Goal: Task Accomplishment & Management: Manage account settings

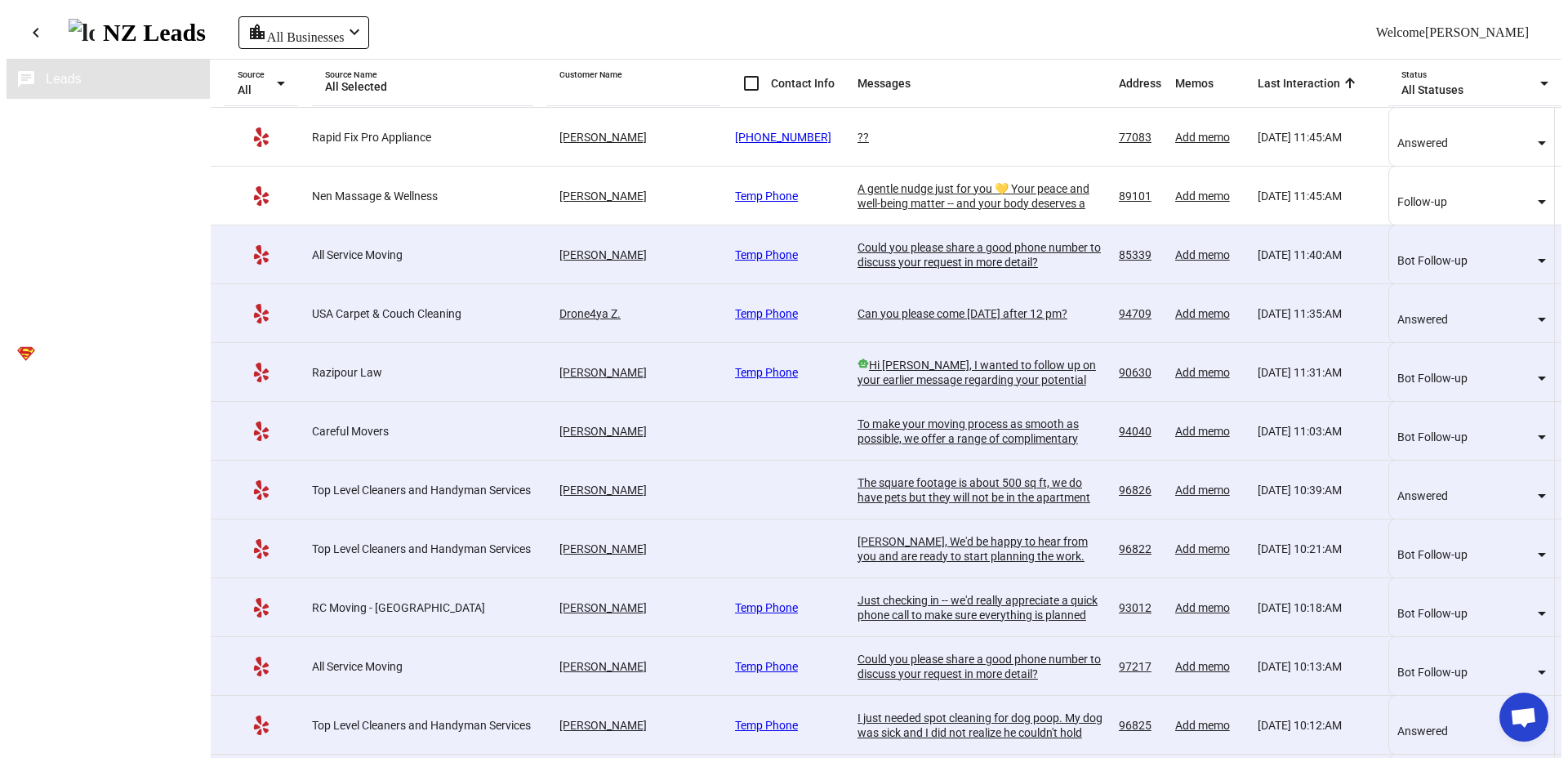
click at [125, 111] on button "business Sources" at bounding box center [108, 118] width 203 height 39
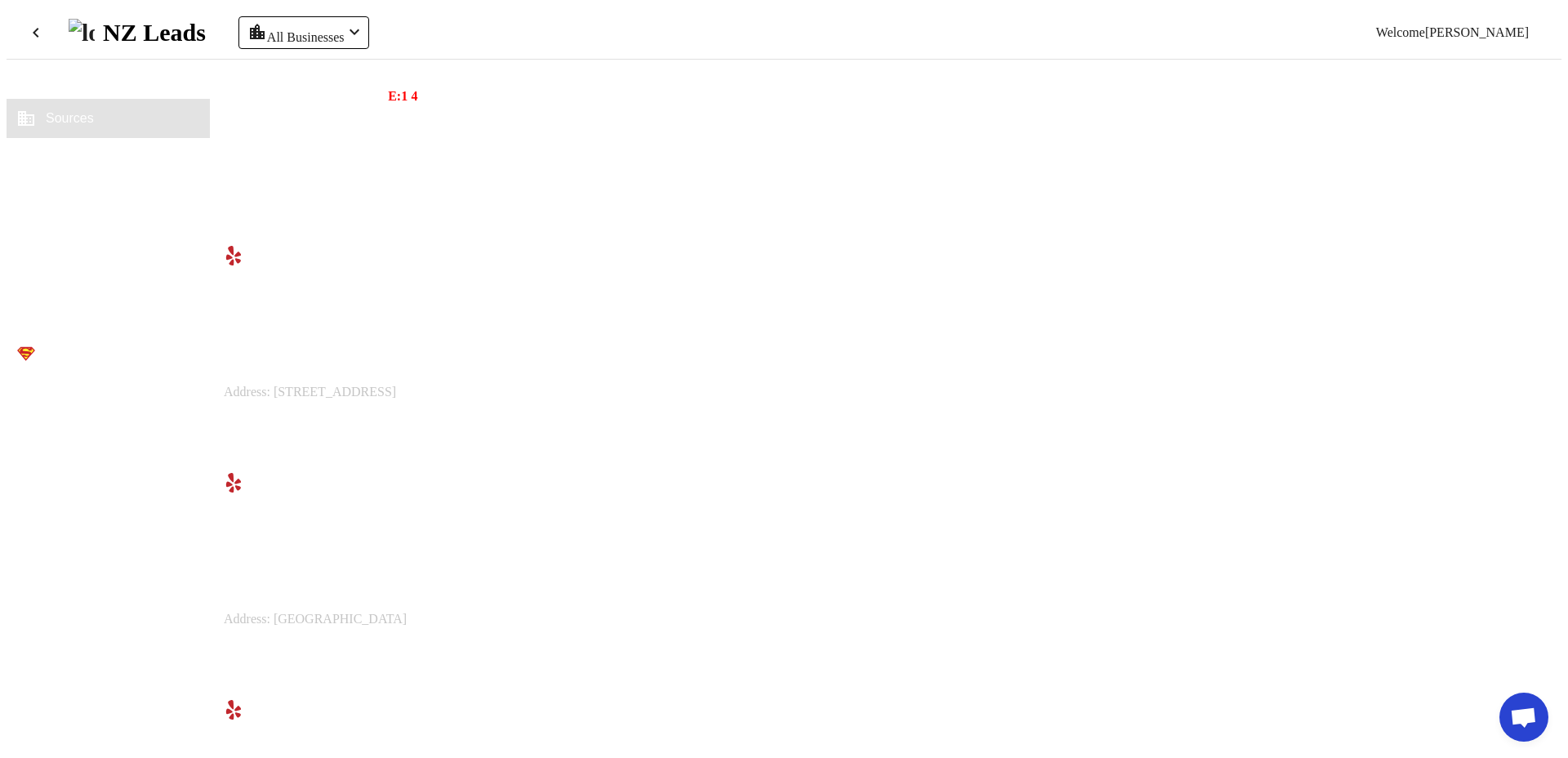
click at [473, 430] on span "Messaging Settings" at bounding box center [422, 422] width 102 height 15
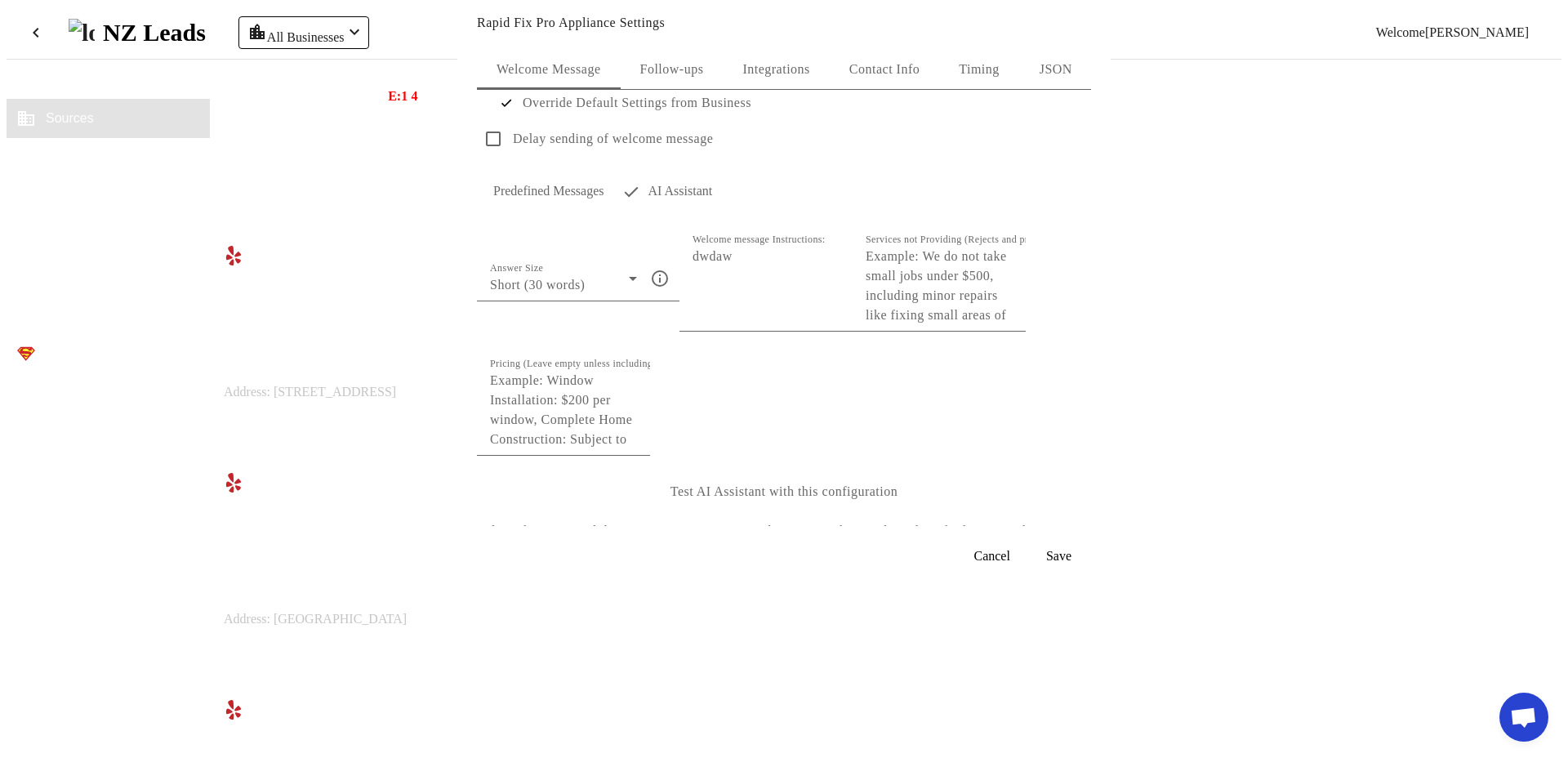
click at [818, 73] on div "Integrations" at bounding box center [775, 69] width 106 height 39
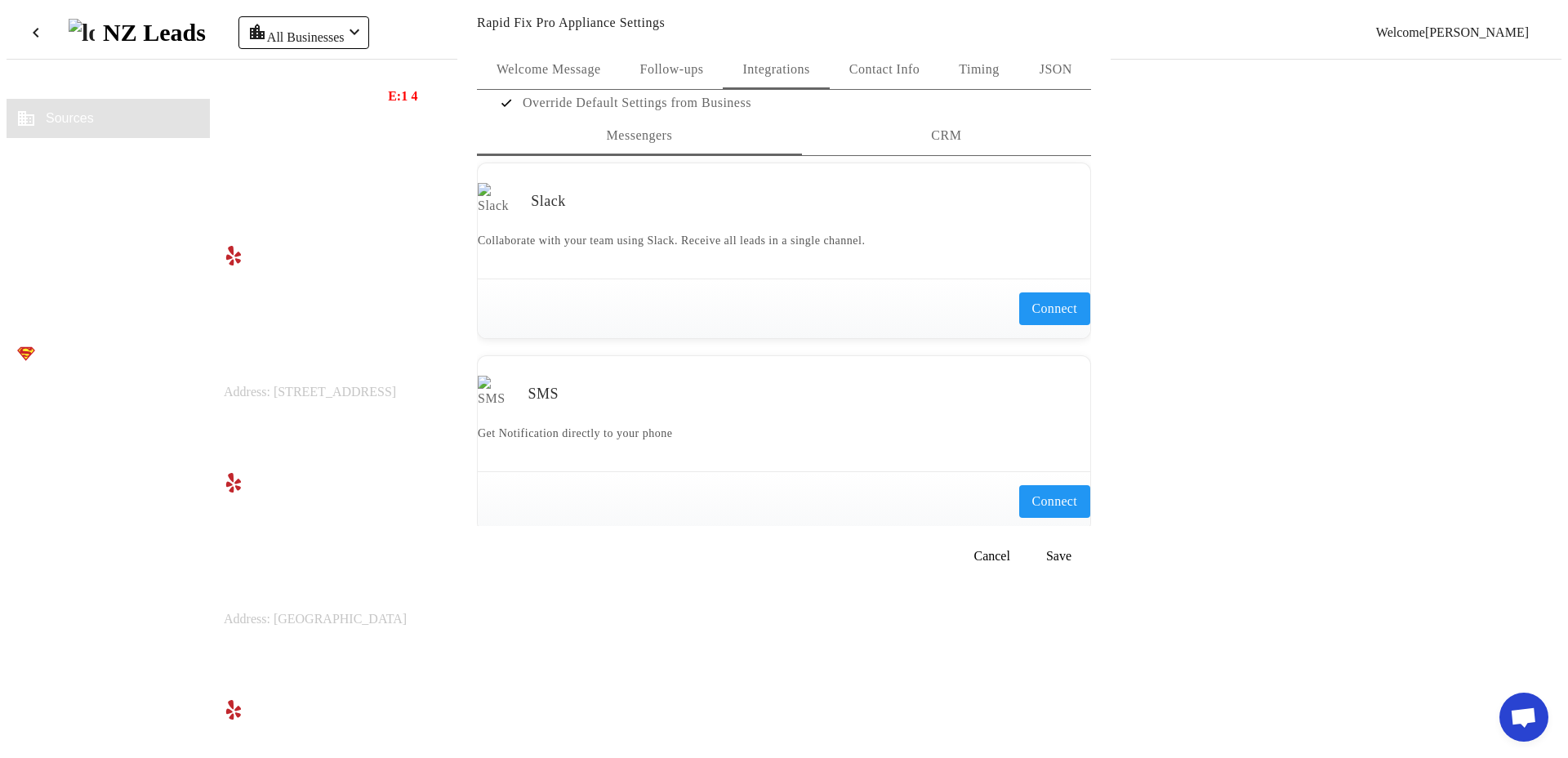
click at [931, 142] on span "CRM" at bounding box center [946, 135] width 30 height 13
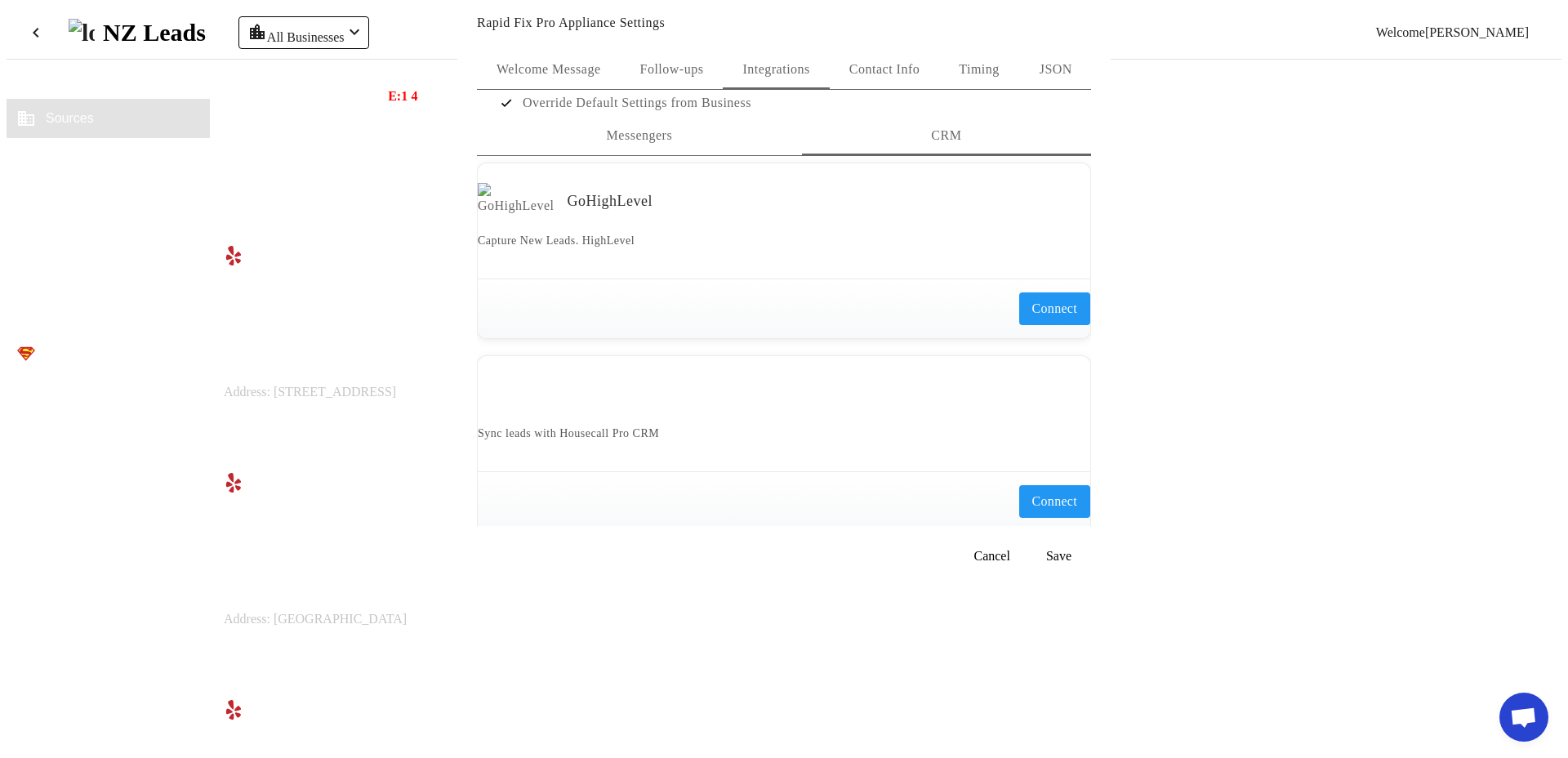
scroll to position [352, 0]
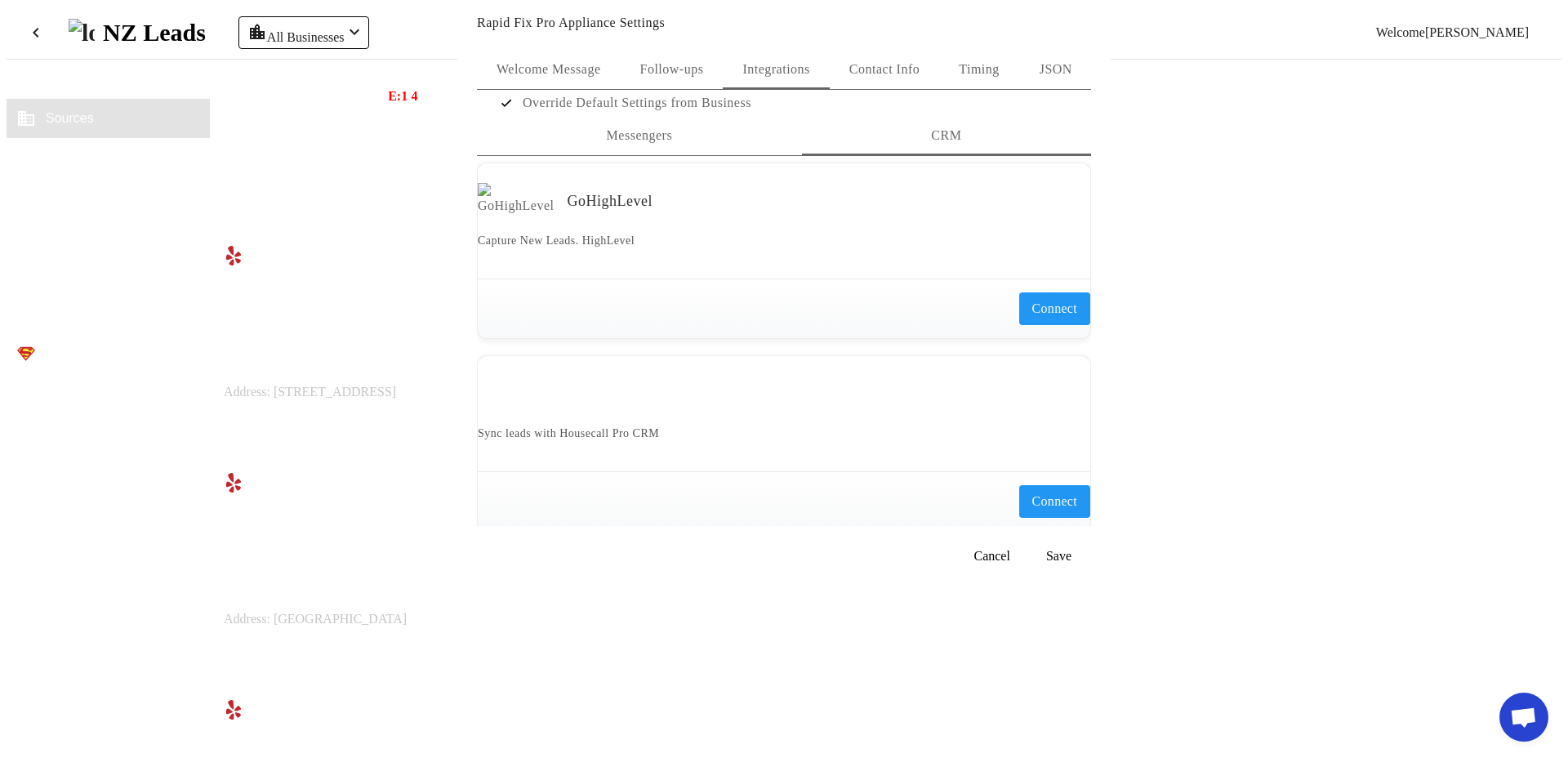
click at [1005, 576] on span at bounding box center [991, 556] width 55 height 39
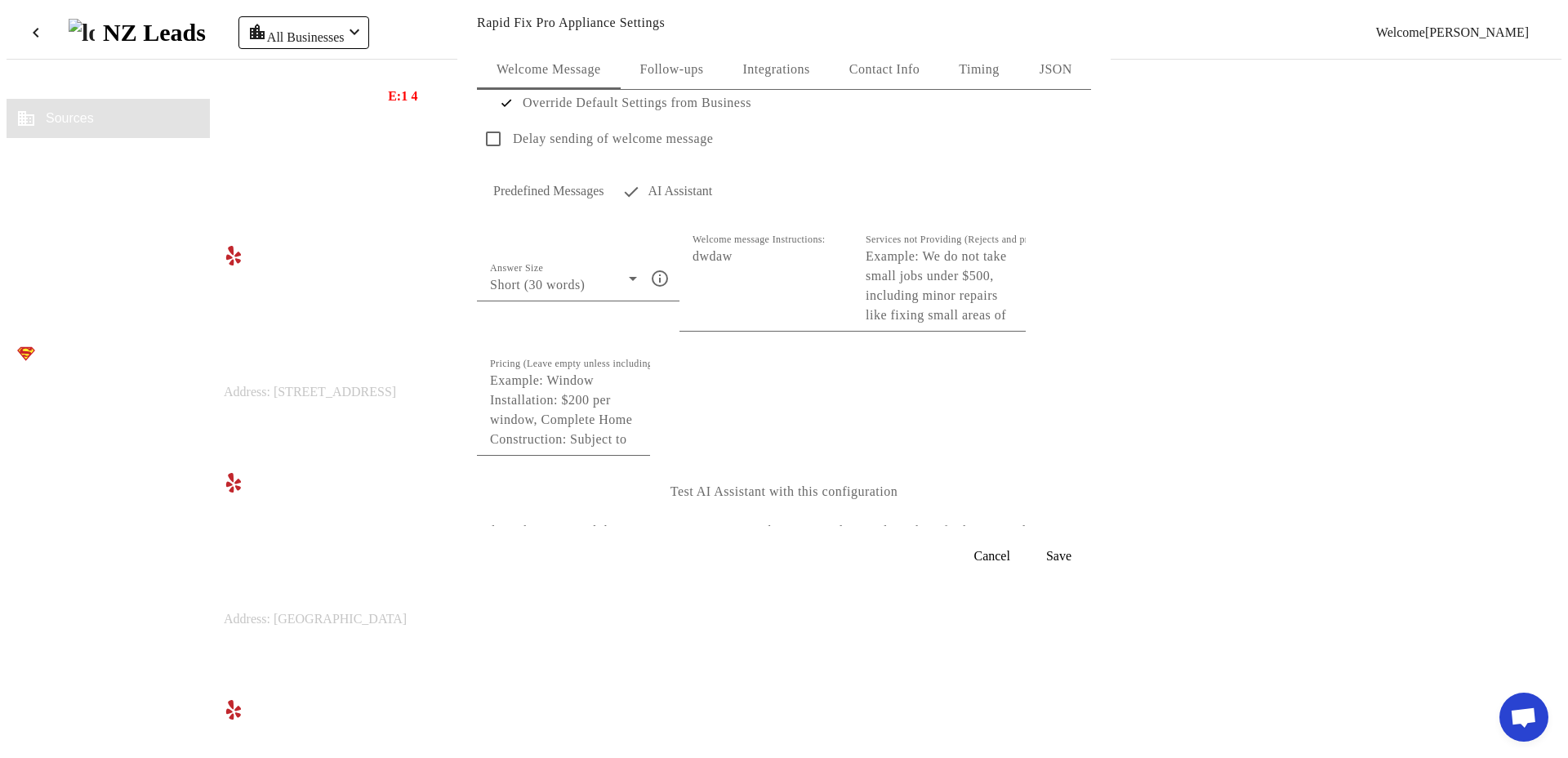
click at [801, 73] on span "Integrations" at bounding box center [775, 69] width 67 height 13
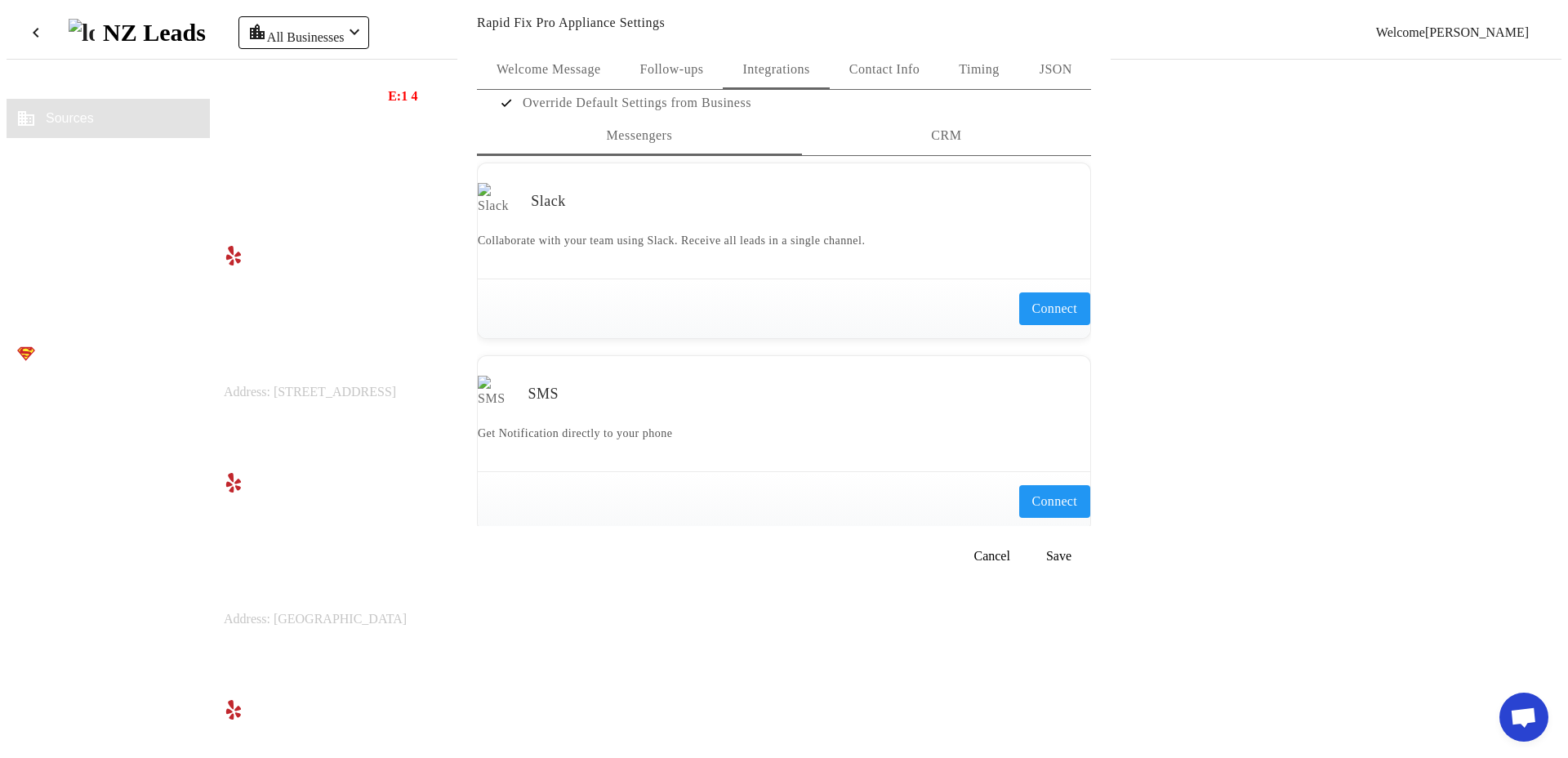
click at [911, 156] on div "CRM" at bounding box center [947, 135] width 289 height 39
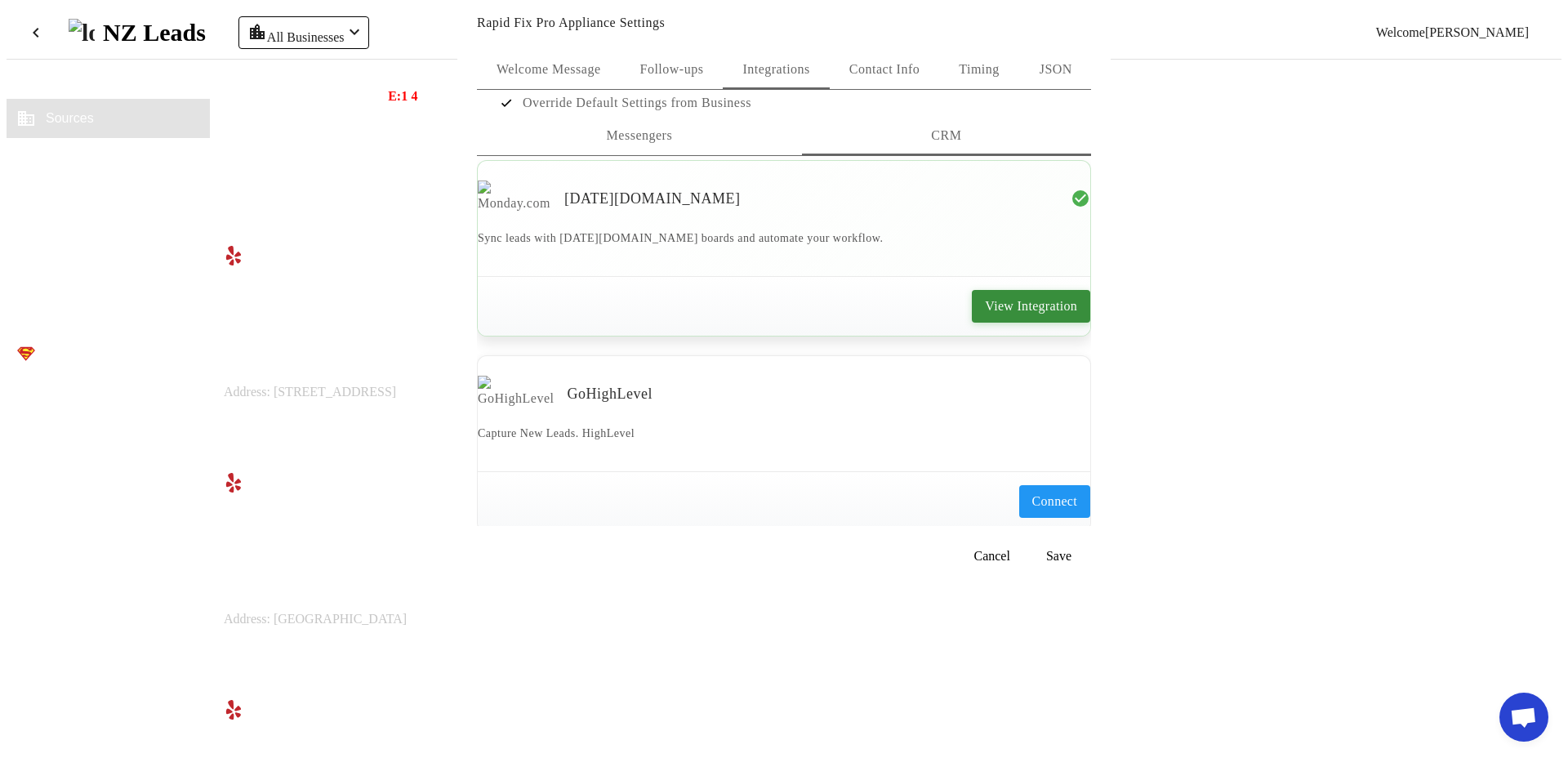
click at [983, 322] on button "View Integration" at bounding box center [1030, 306] width 118 height 33
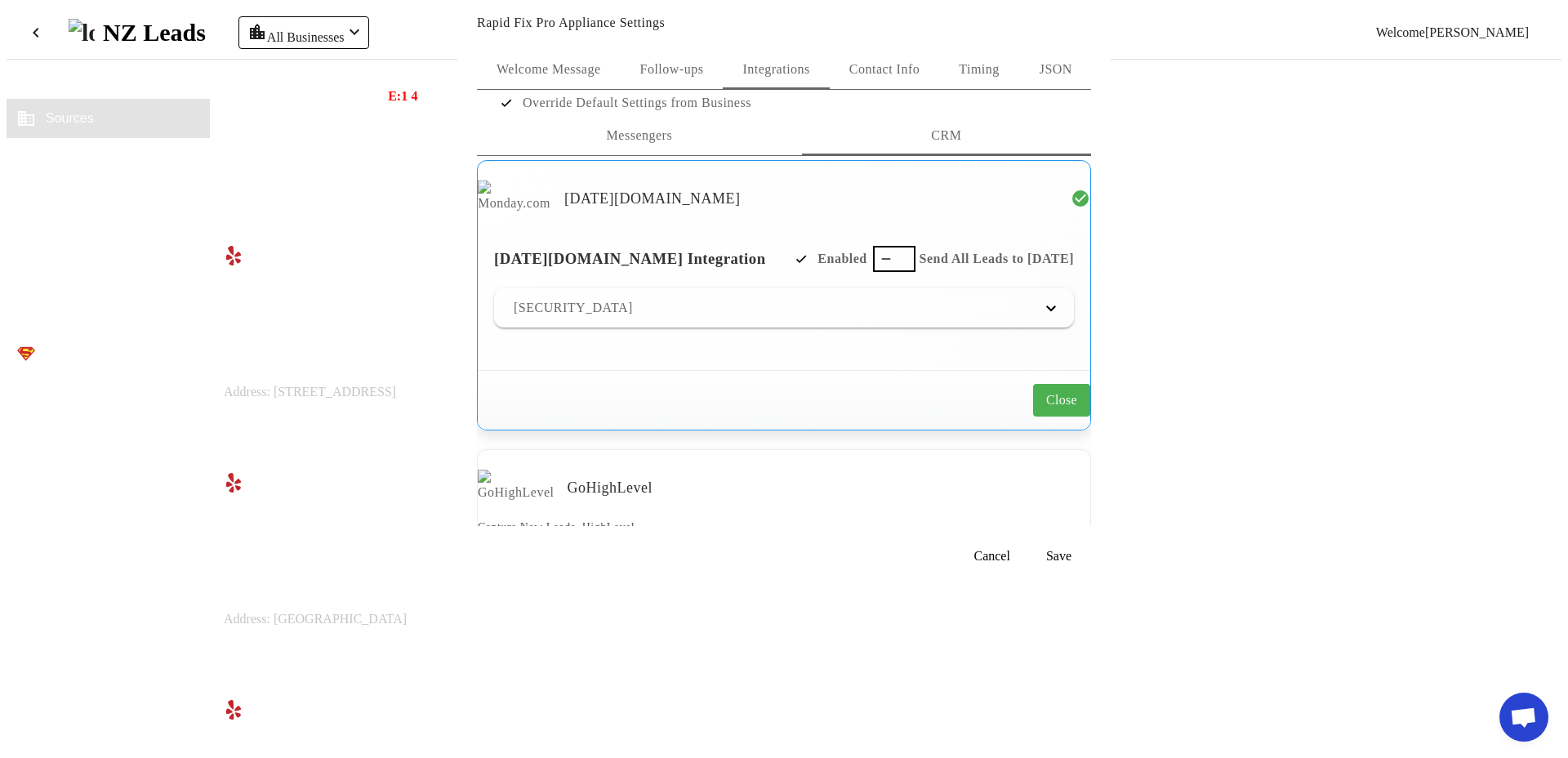
click at [886, 272] on button "Send All Leads to Monday" at bounding box center [894, 258] width 42 height 26
click at [994, 576] on span at bounding box center [991, 556] width 55 height 39
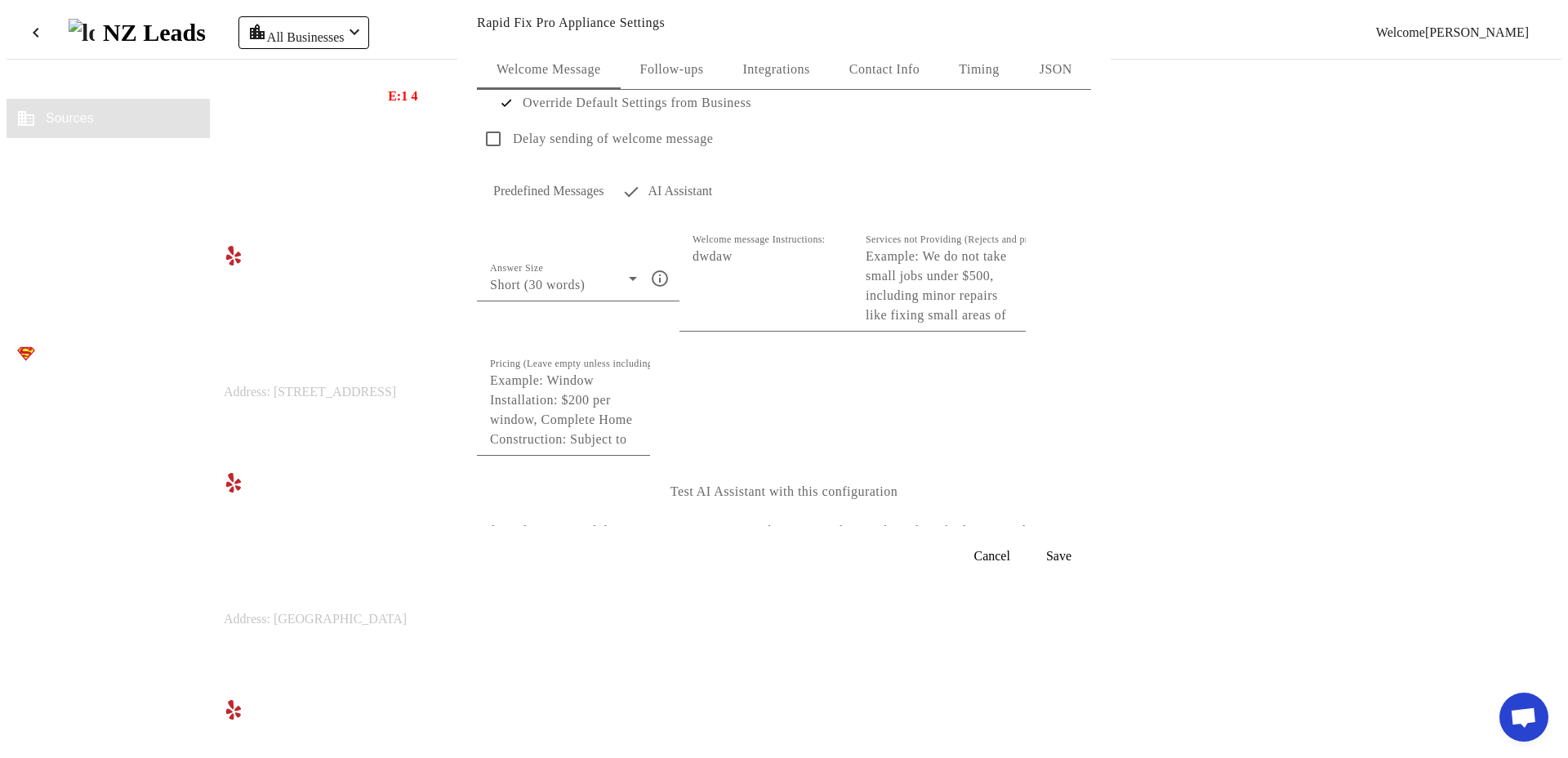
click at [790, 74] on span "Integrations" at bounding box center [775, 69] width 67 height 13
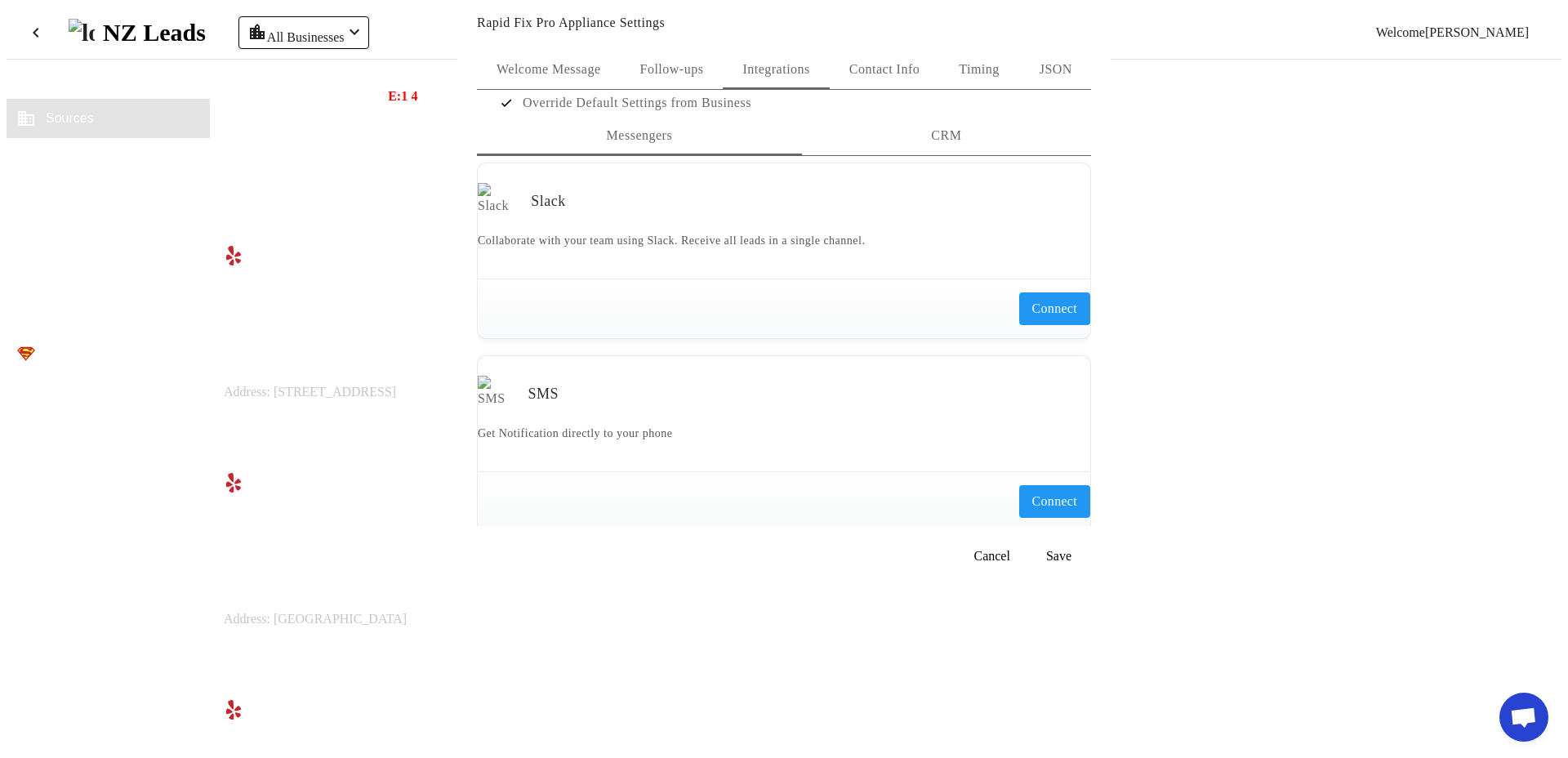
click at [887, 156] on div "CRM" at bounding box center [947, 135] width 289 height 39
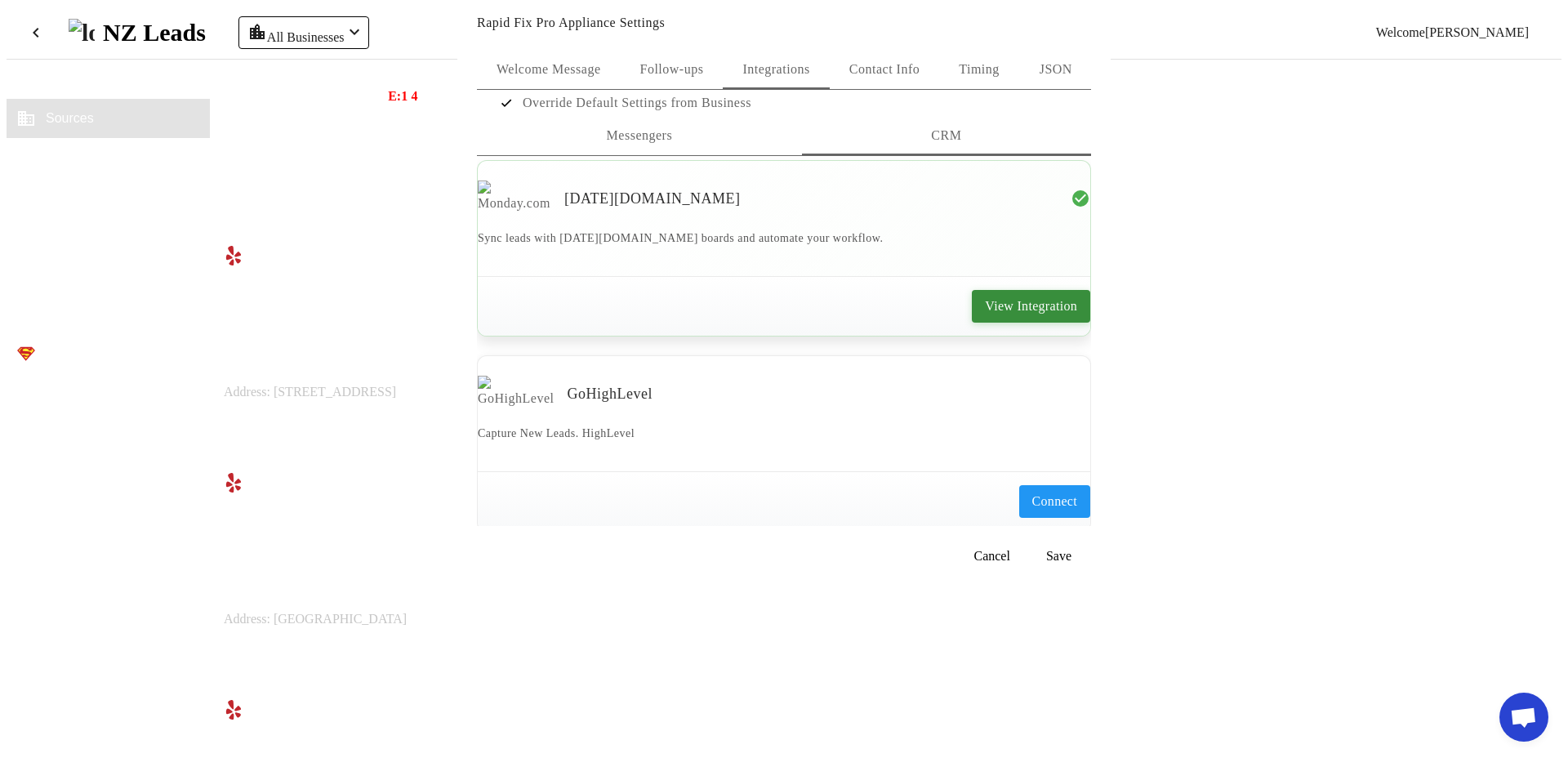
click at [985, 316] on span "View Integration" at bounding box center [1030, 306] width 92 height 20
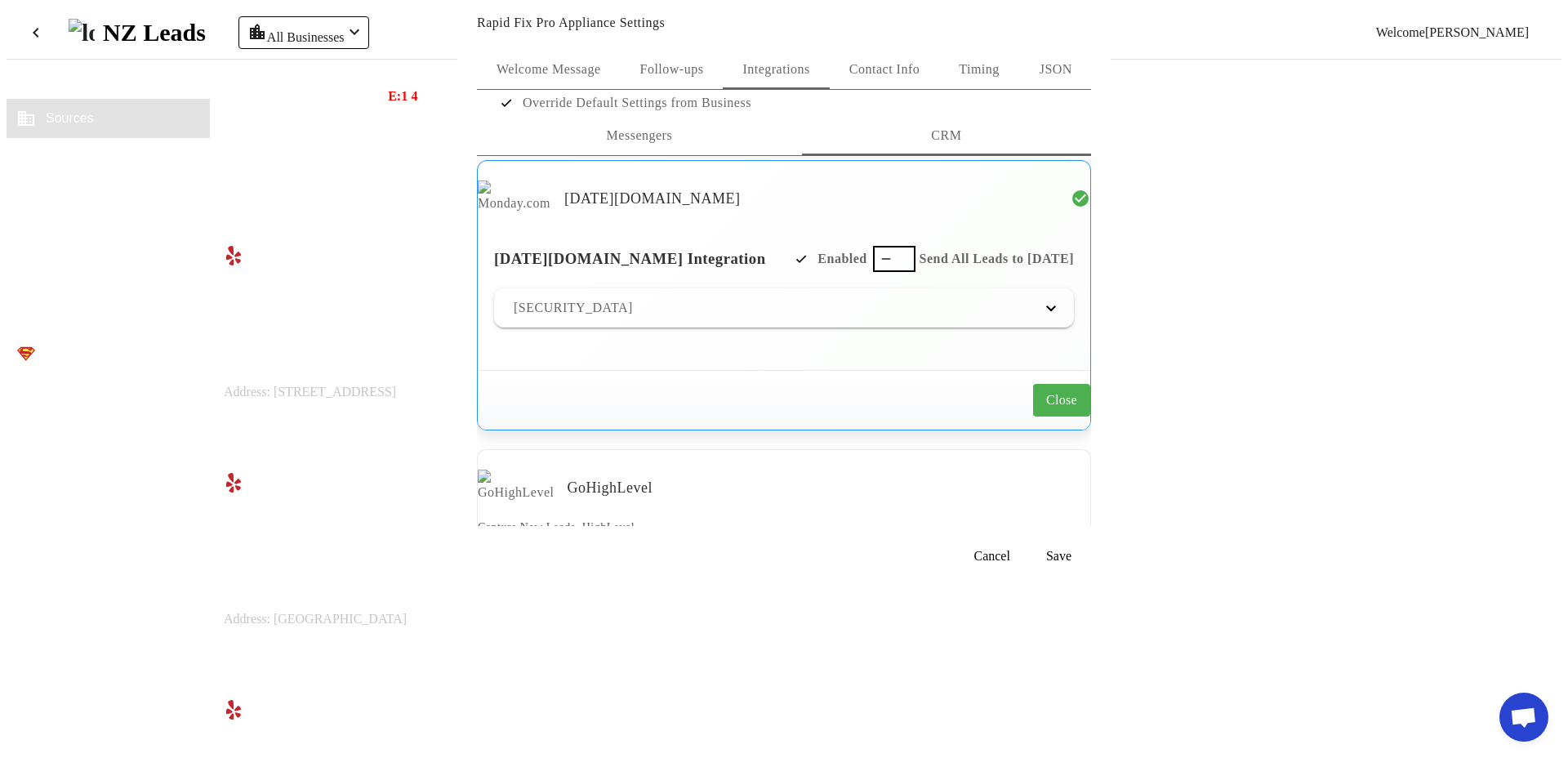
click at [870, 275] on span "button" at bounding box center [886, 259] width 33 height 33
click at [1050, 576] on span at bounding box center [1059, 556] width 65 height 39
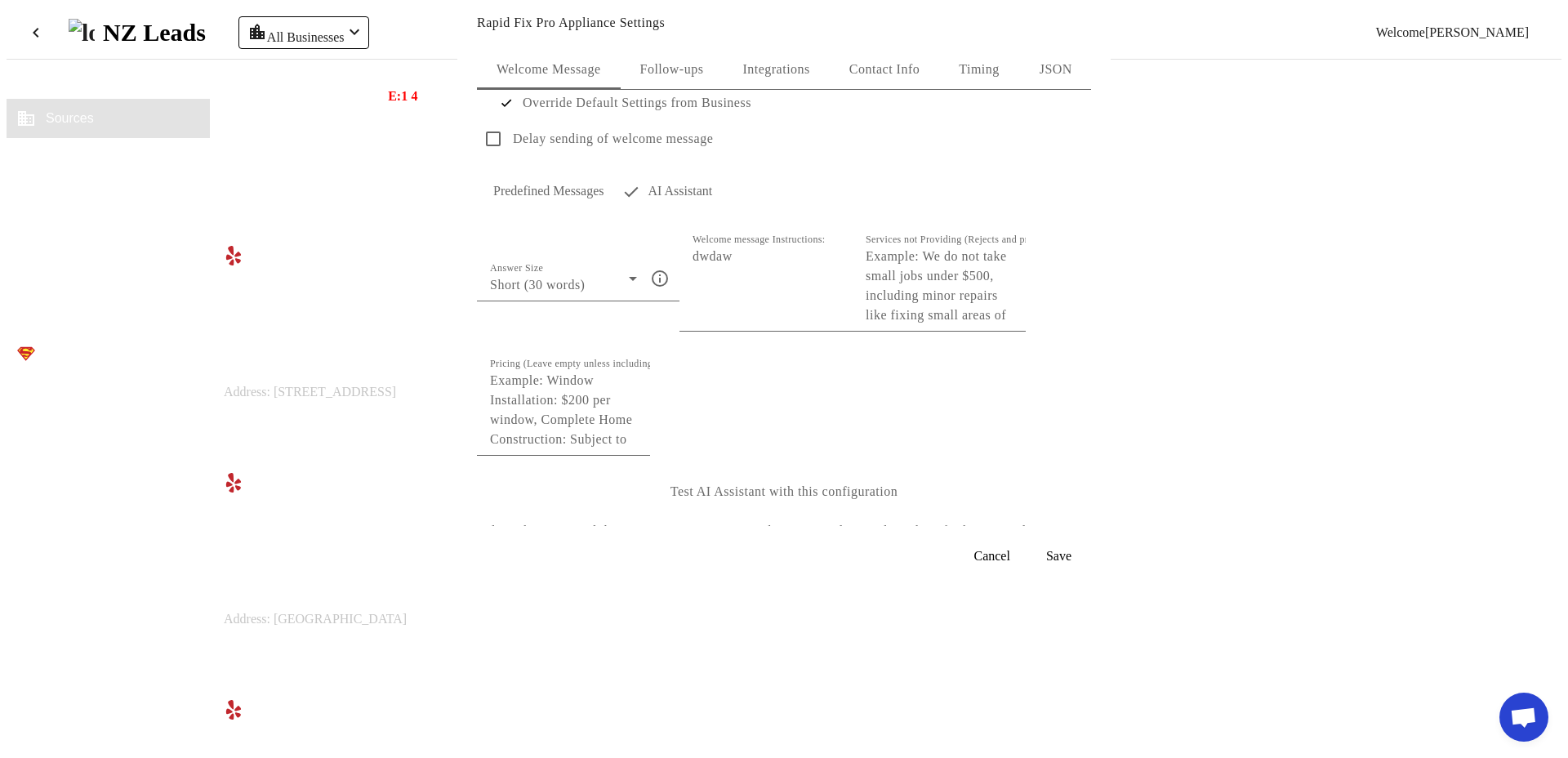
click at [787, 76] on span "Integrations" at bounding box center [775, 69] width 67 height 13
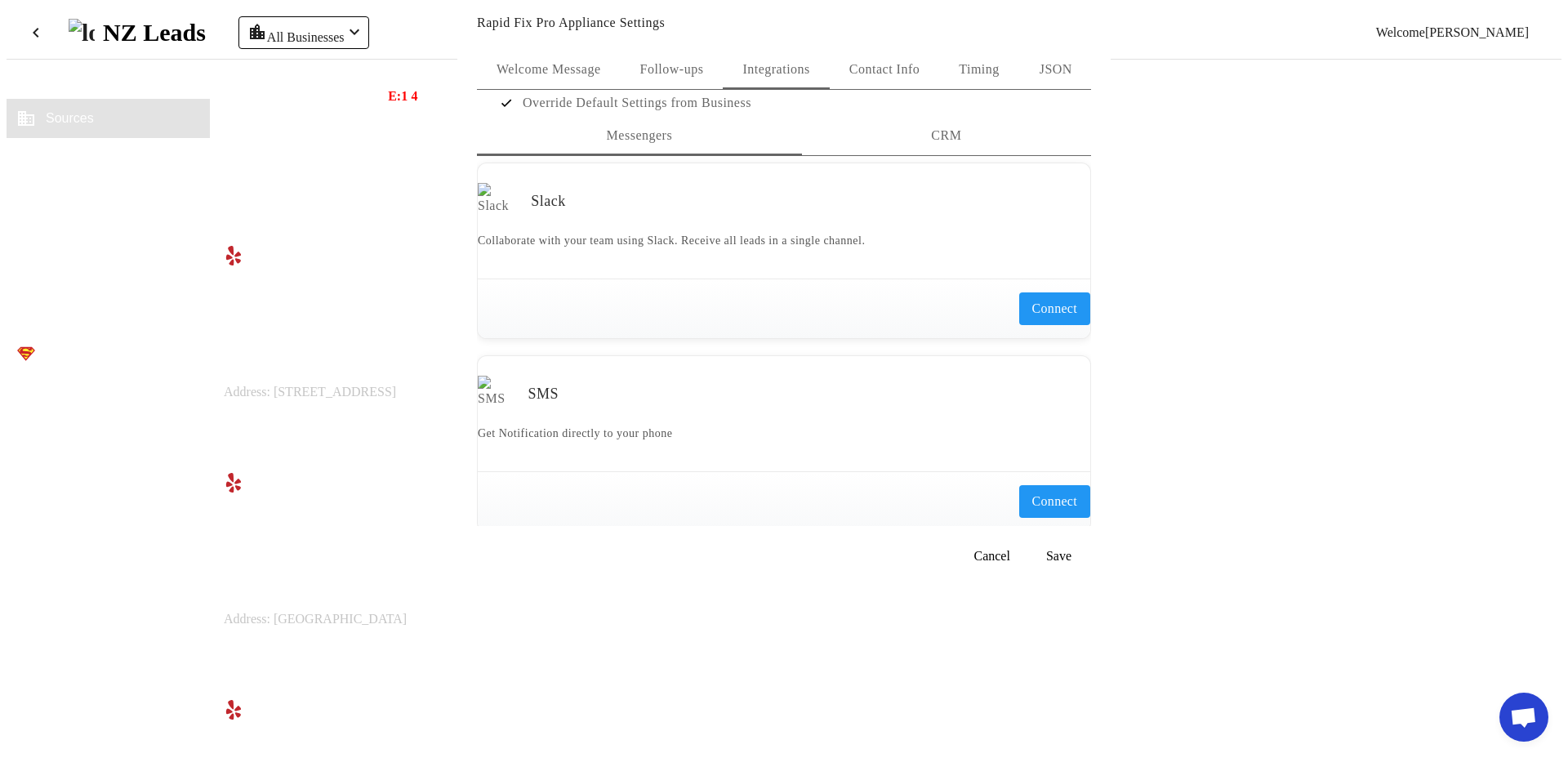
click at [888, 156] on div "CRM" at bounding box center [947, 135] width 289 height 39
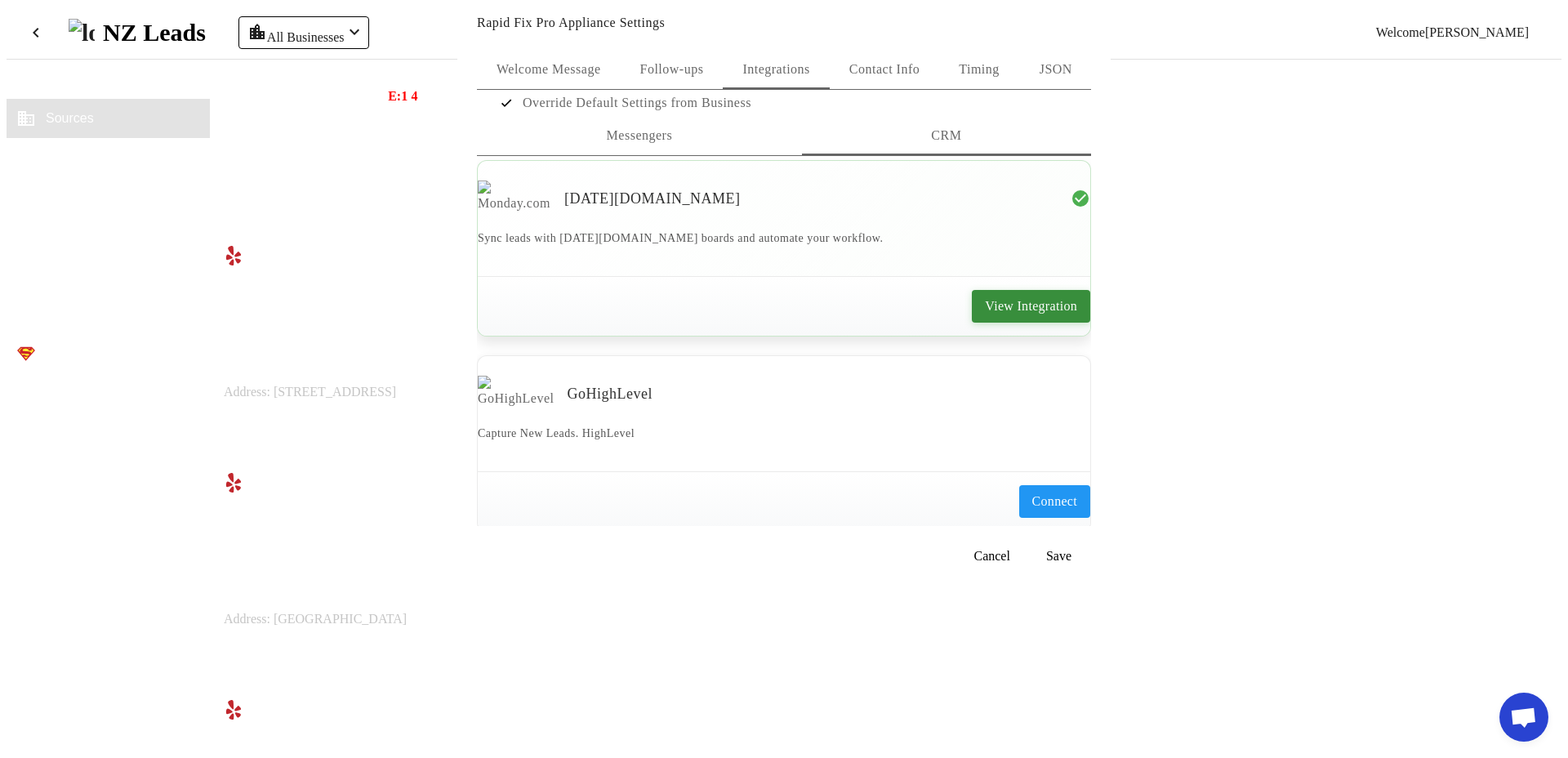
click at [985, 316] on span "View Integration" at bounding box center [1030, 306] width 92 height 20
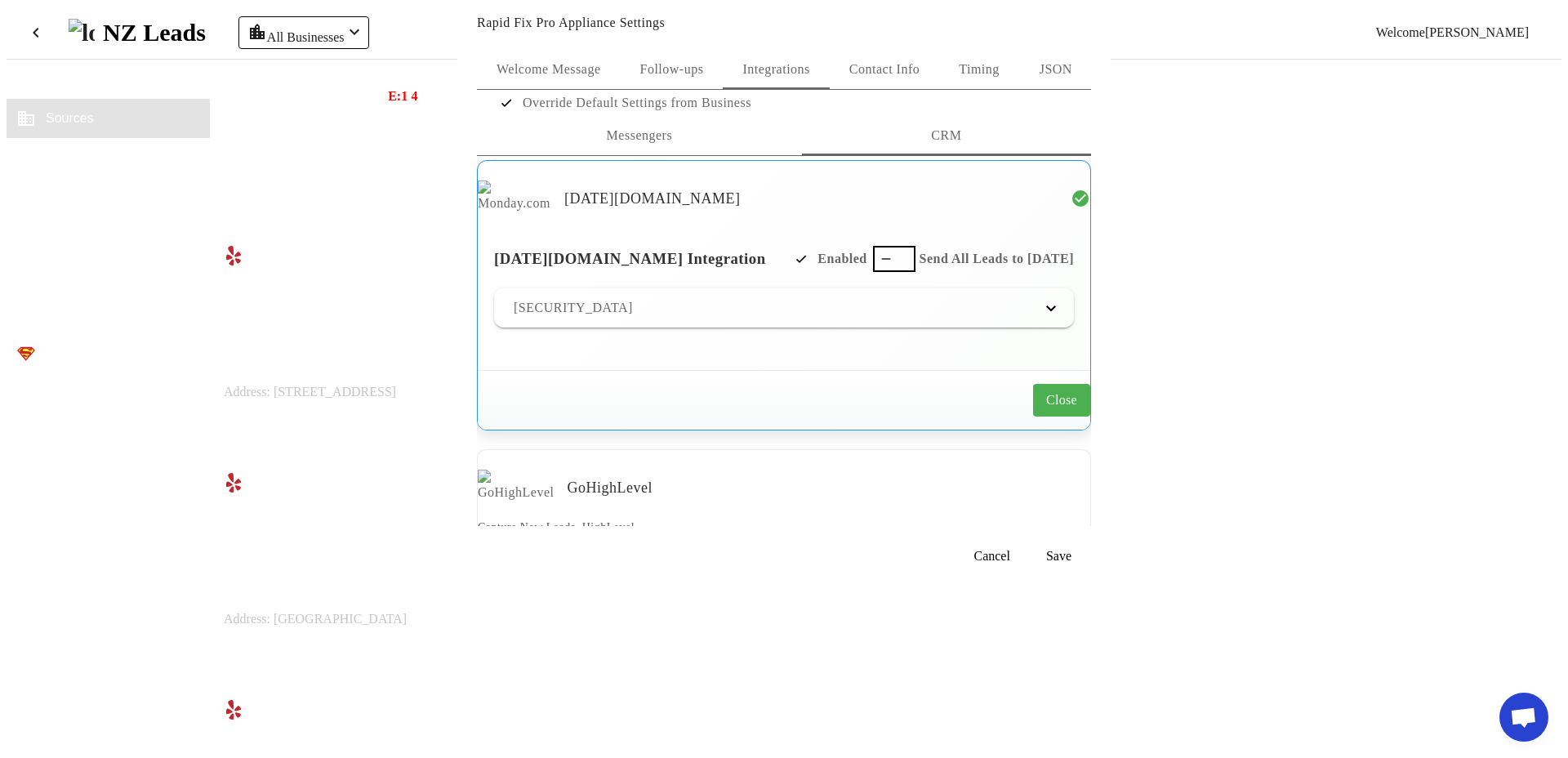
click at [893, 272] on div "Send All Leads to Monday" at bounding box center [973, 258] width 201 height 26
click at [890, 272] on div "Send All Leads to Monday" at bounding box center [973, 258] width 201 height 26
click at [883, 272] on span "button" at bounding box center [894, 258] width 42 height 26
click at [1062, 564] on span "Save" at bounding box center [1058, 556] width 25 height 15
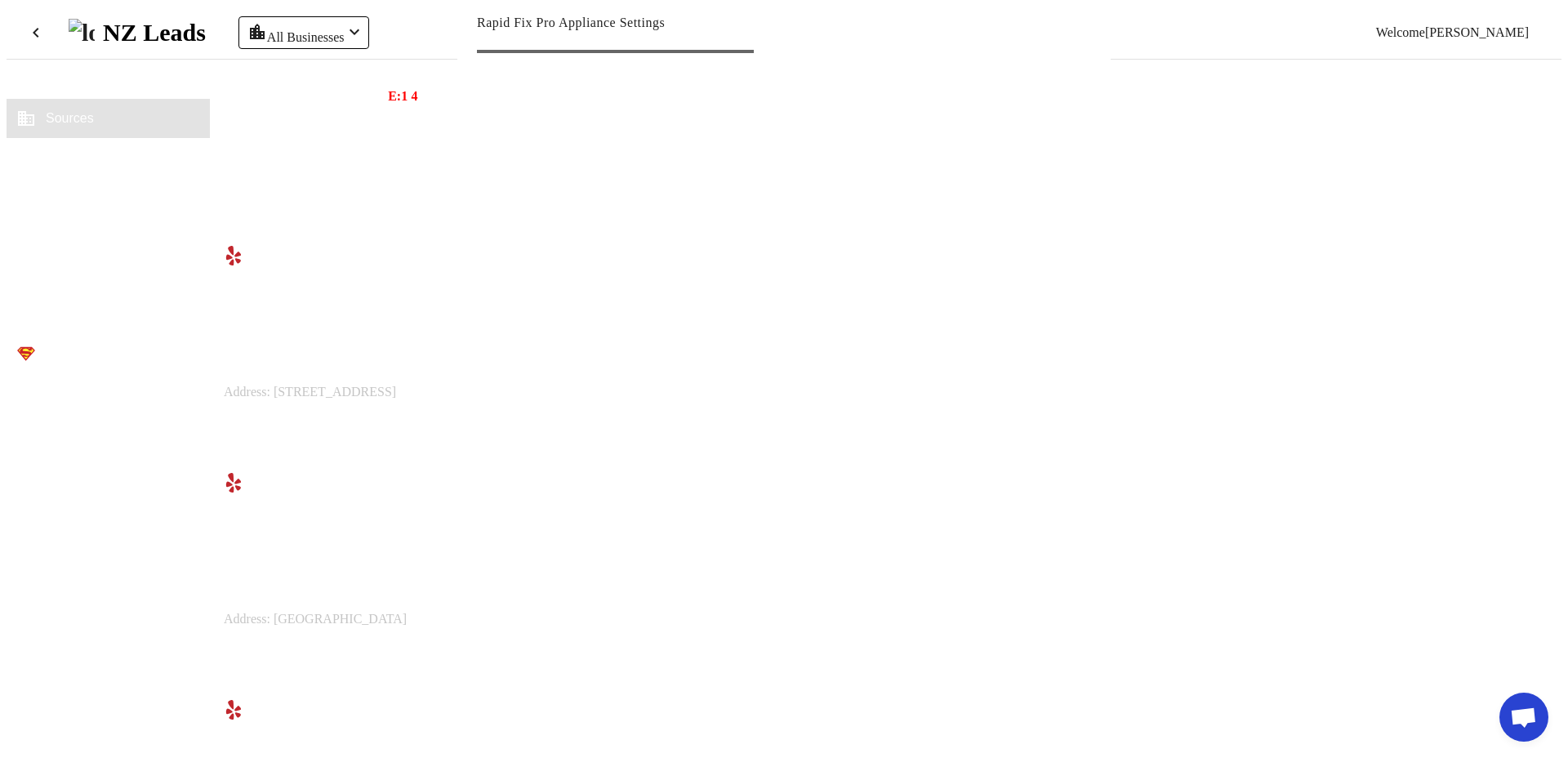
click at [1060, 459] on div "Rapid Fix Pro Appliance Settings" at bounding box center [784, 379] width 653 height 758
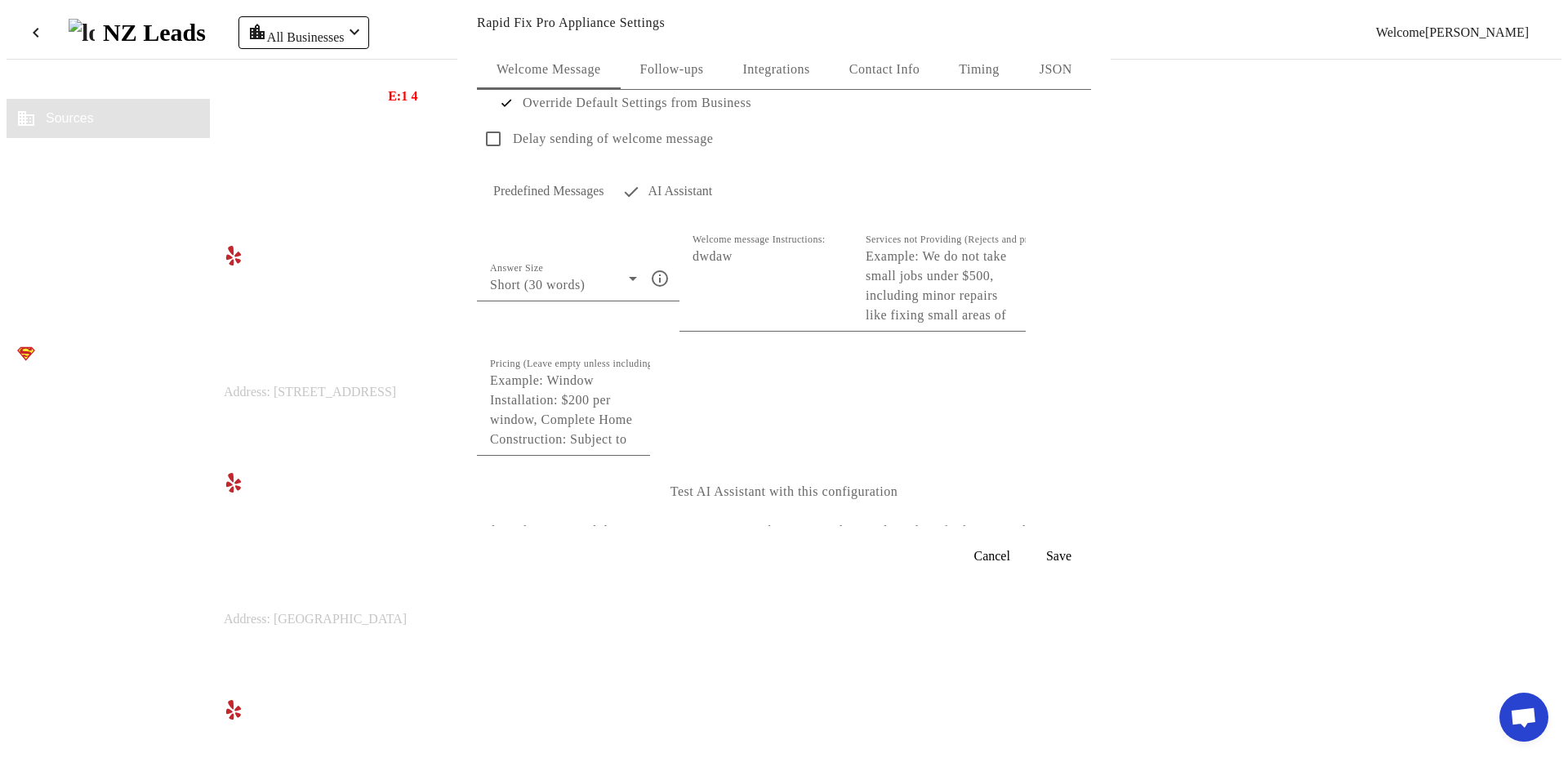
click at [1058, 86] on span "JSON" at bounding box center [1056, 69] width 33 height 39
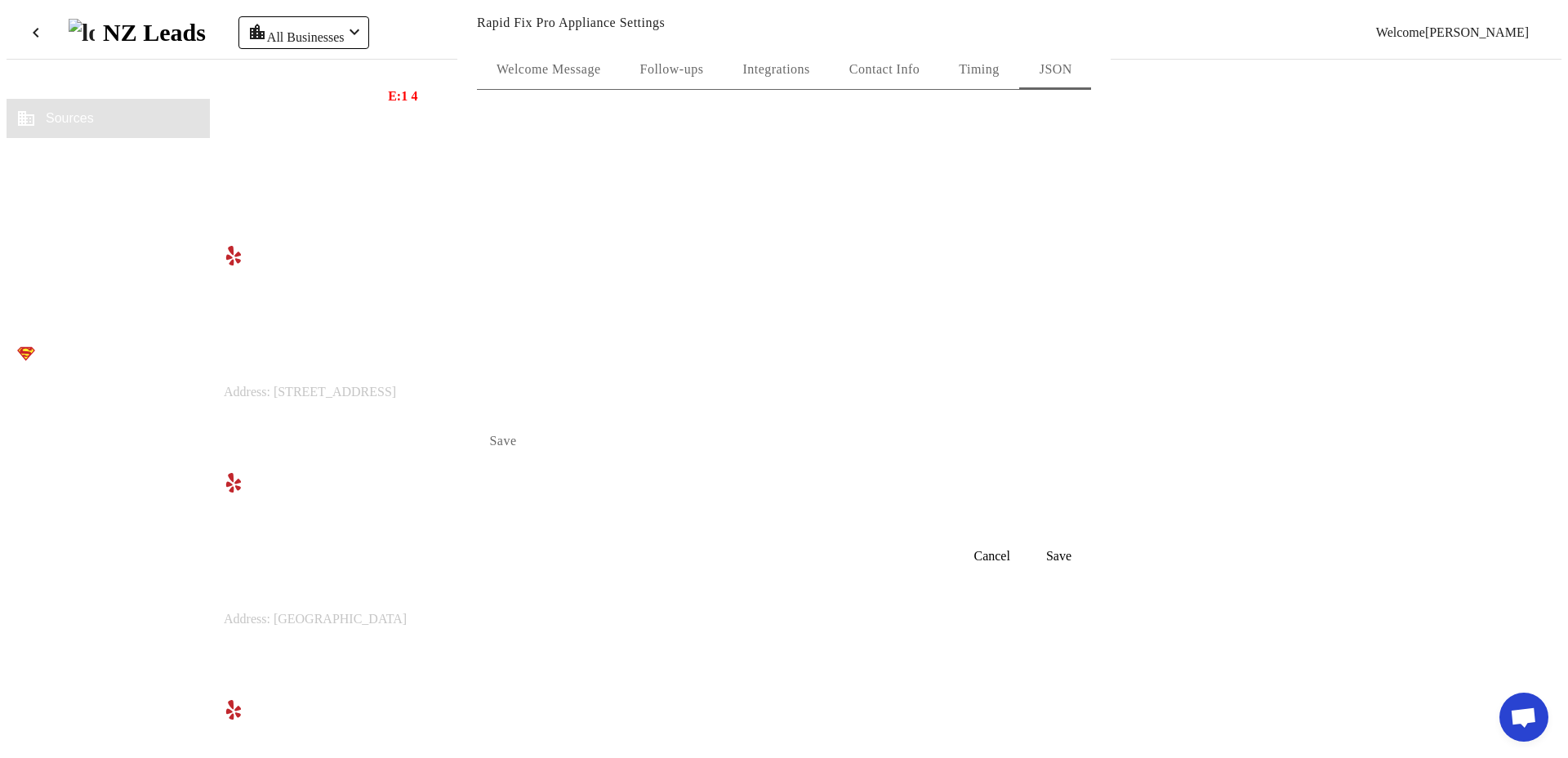
click at [925, 61] on div "Welcome Message Follow-ups Integrations Contact Info Timing JSON Save" at bounding box center [784, 280] width 653 height 493
click at [913, 67] on span "Contact Info" at bounding box center [884, 69] width 70 height 39
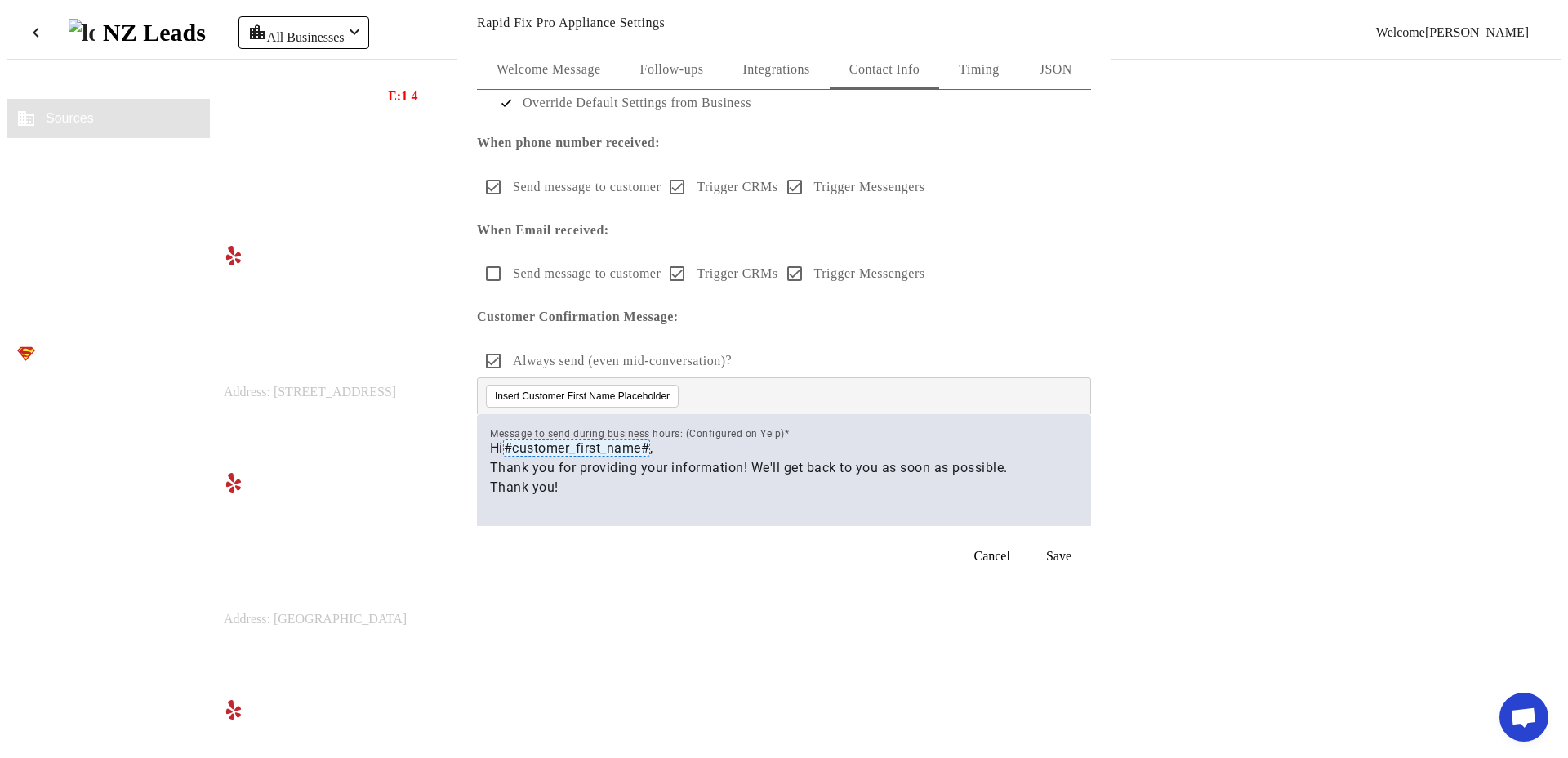
click at [1055, 64] on span "JSON" at bounding box center [1056, 69] width 33 height 39
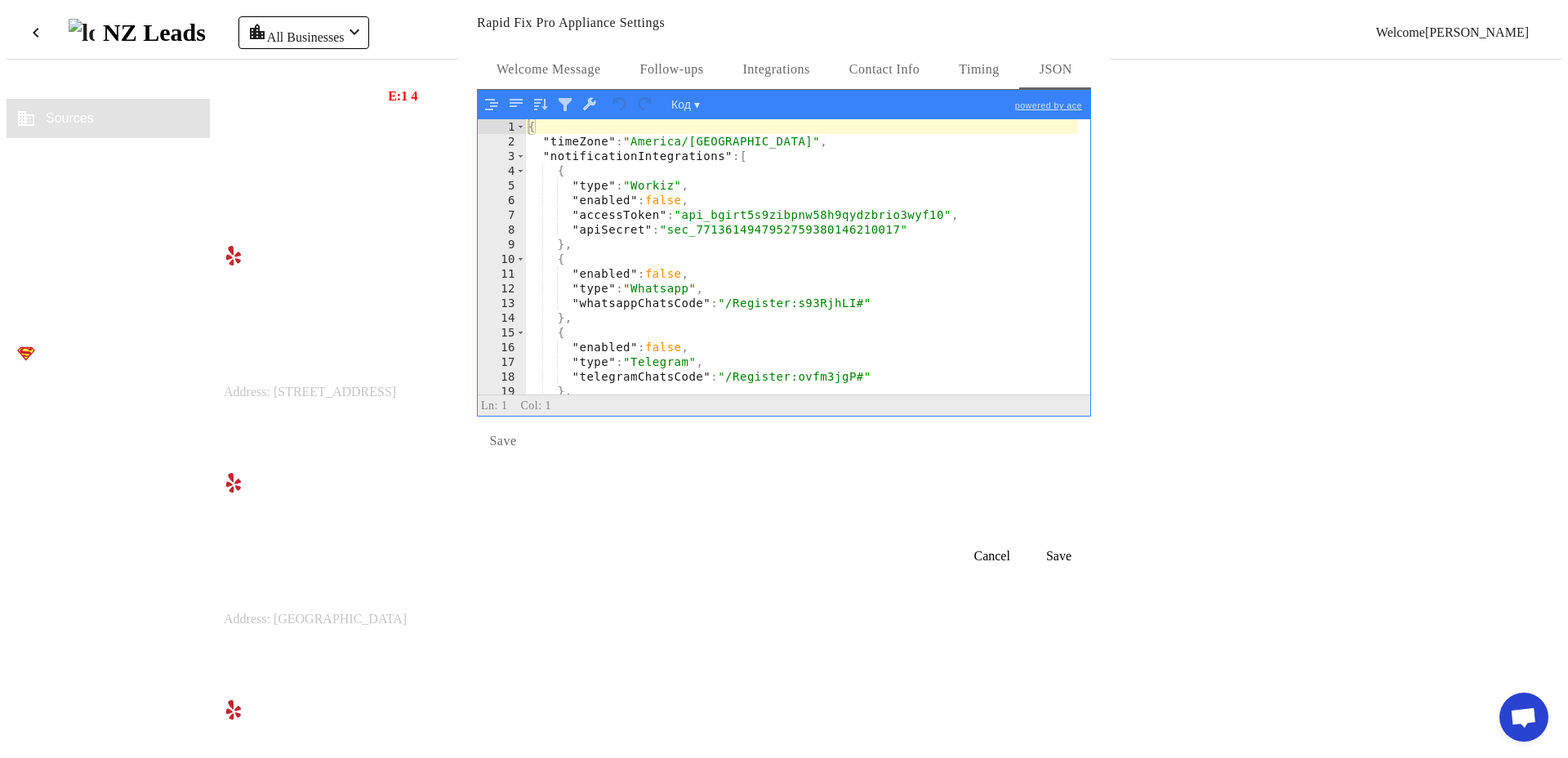
scroll to position [20, 0]
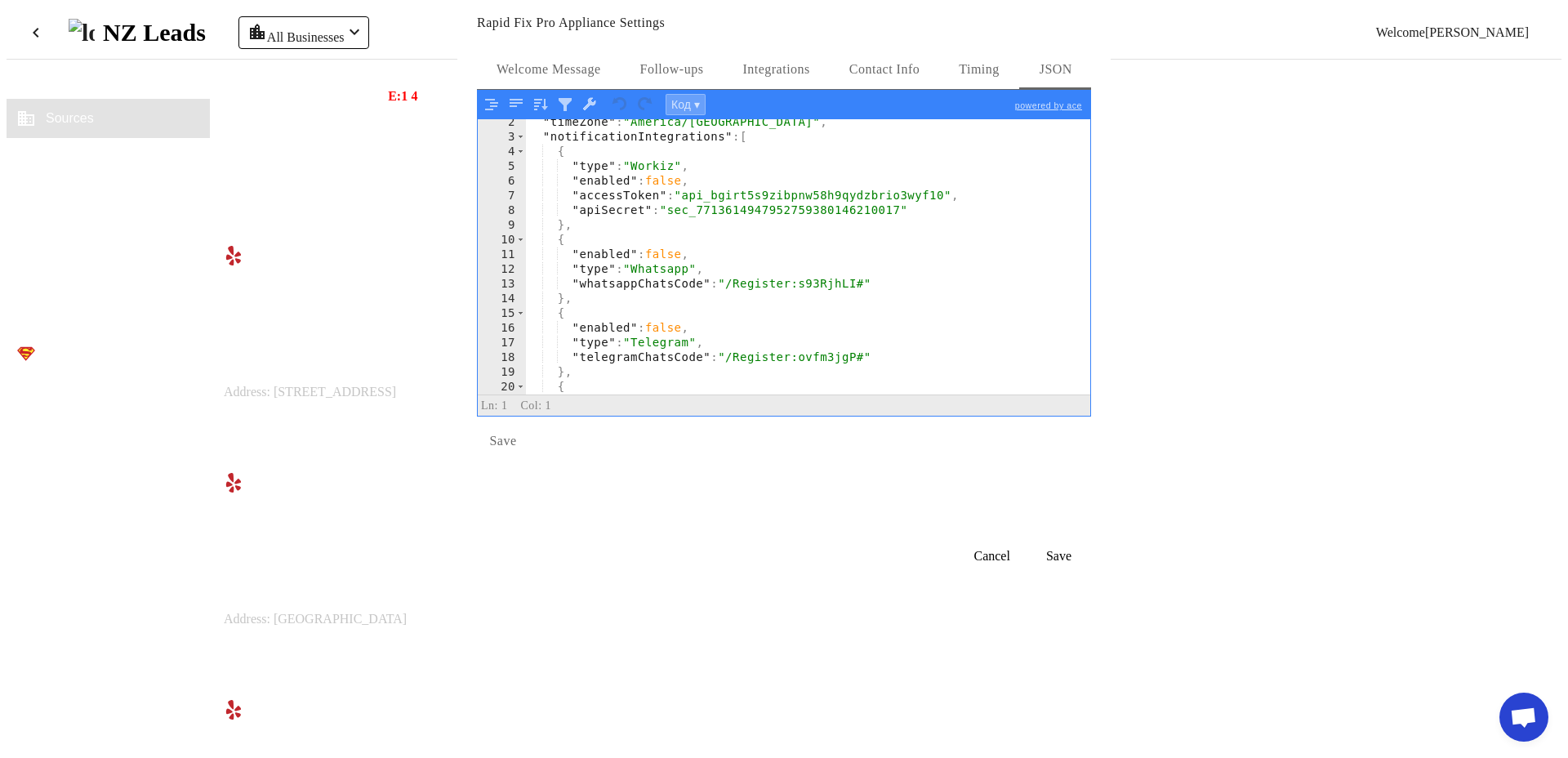
click at [673, 115] on button "Код ▾" at bounding box center [685, 105] width 40 height 22
click at [675, 200] on div "Просмотр дерева" at bounding box center [715, 193] width 98 height 33
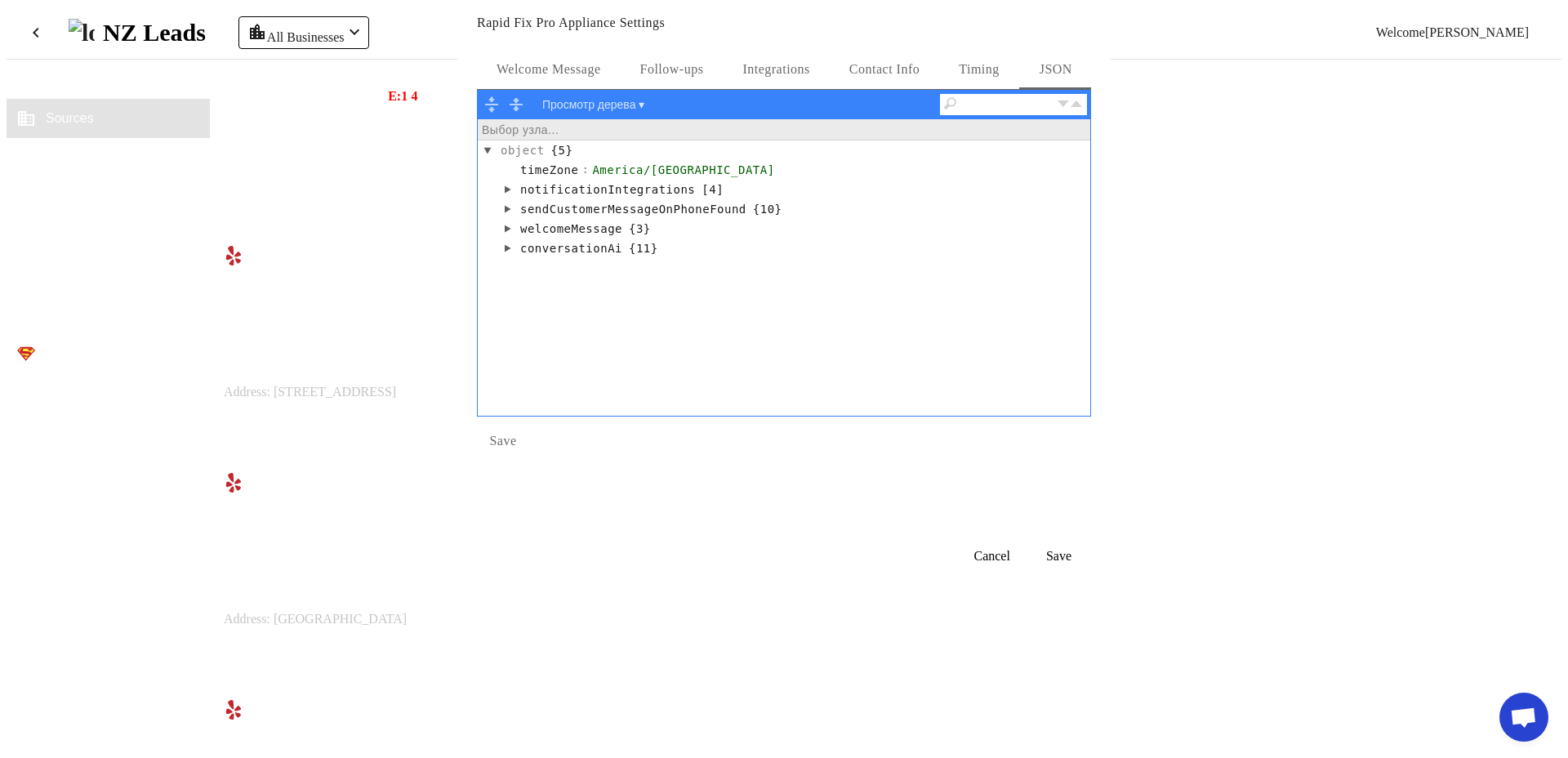
click at [596, 218] on div "sendCustomerMessageOnPhoneFound" at bounding box center [633, 208] width 231 height 18
click at [519, 218] on div "sendCustomerMessageOnPhoneFound" at bounding box center [633, 208] width 231 height 18
click at [640, 115] on button "Просмотр дерева ▾" at bounding box center [593, 105] width 113 height 22
click at [622, 156] on div "Текст" at bounding box center [586, 147] width 98 height 20
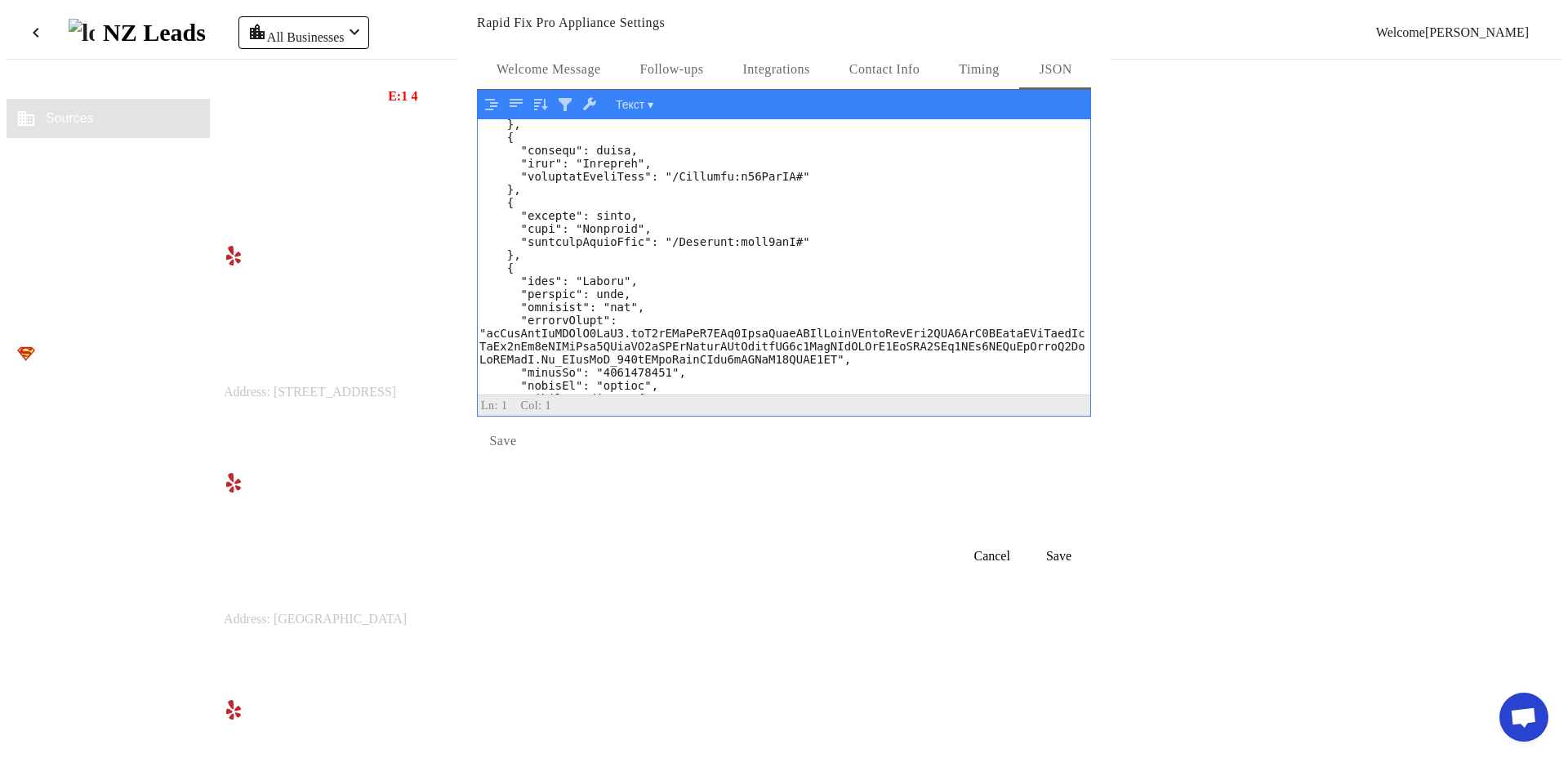
scroll to position [104, 0]
click at [893, 67] on span "Contact Info" at bounding box center [884, 69] width 70 height 39
